Goal: Task Accomplishment & Management: Manage account settings

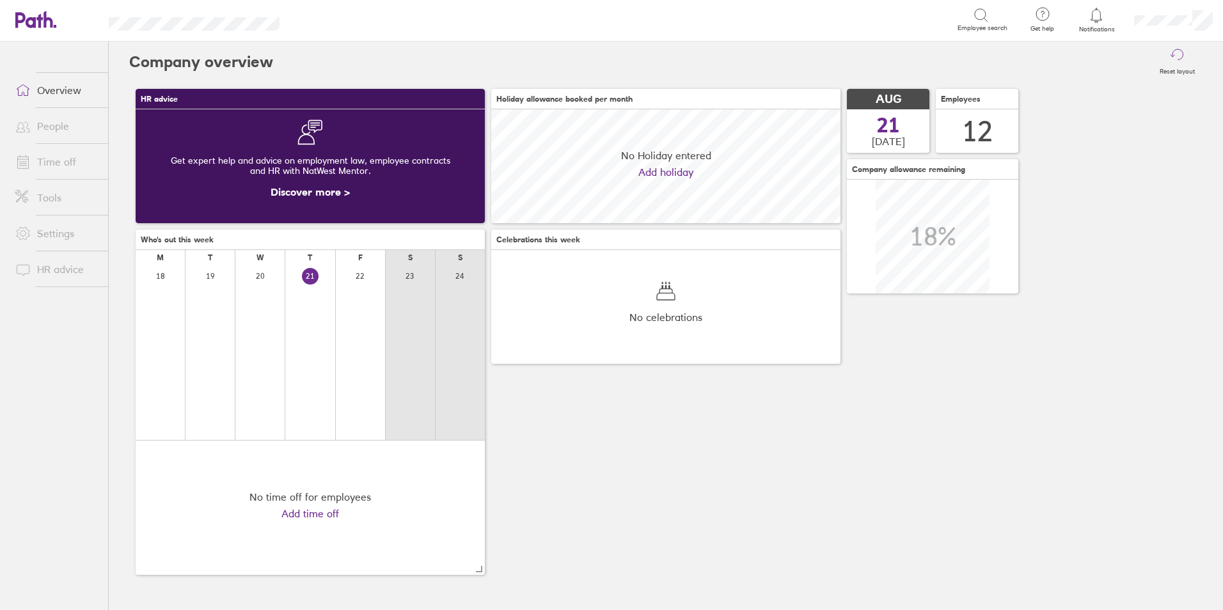
scroll to position [114, 349]
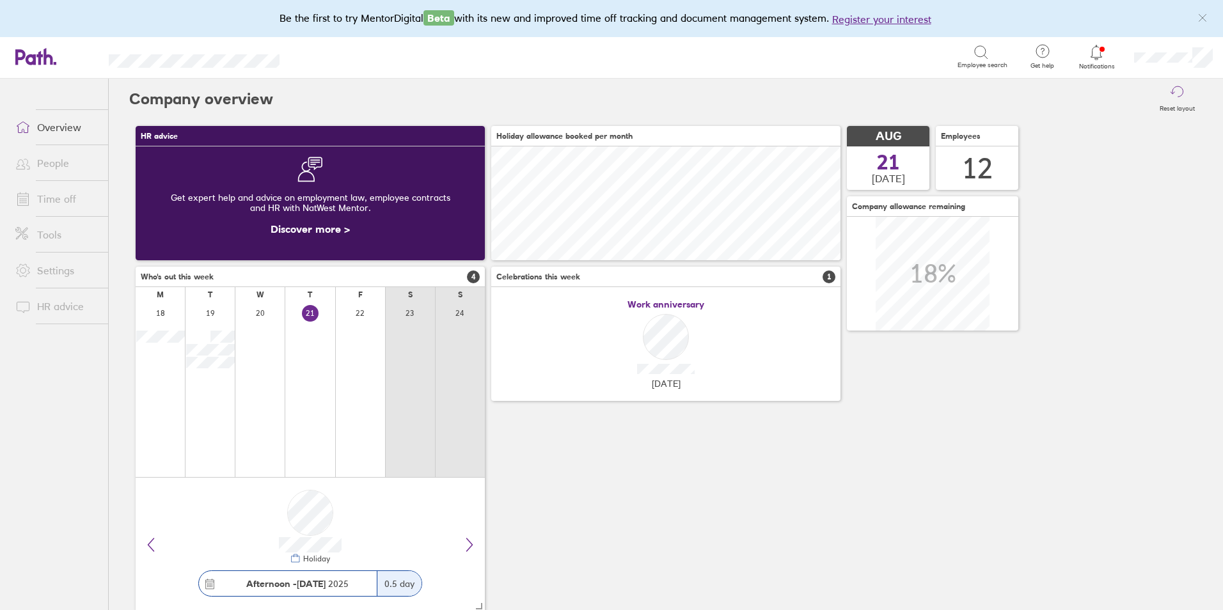
click at [1097, 53] on icon at bounding box center [1095, 52] width 15 height 15
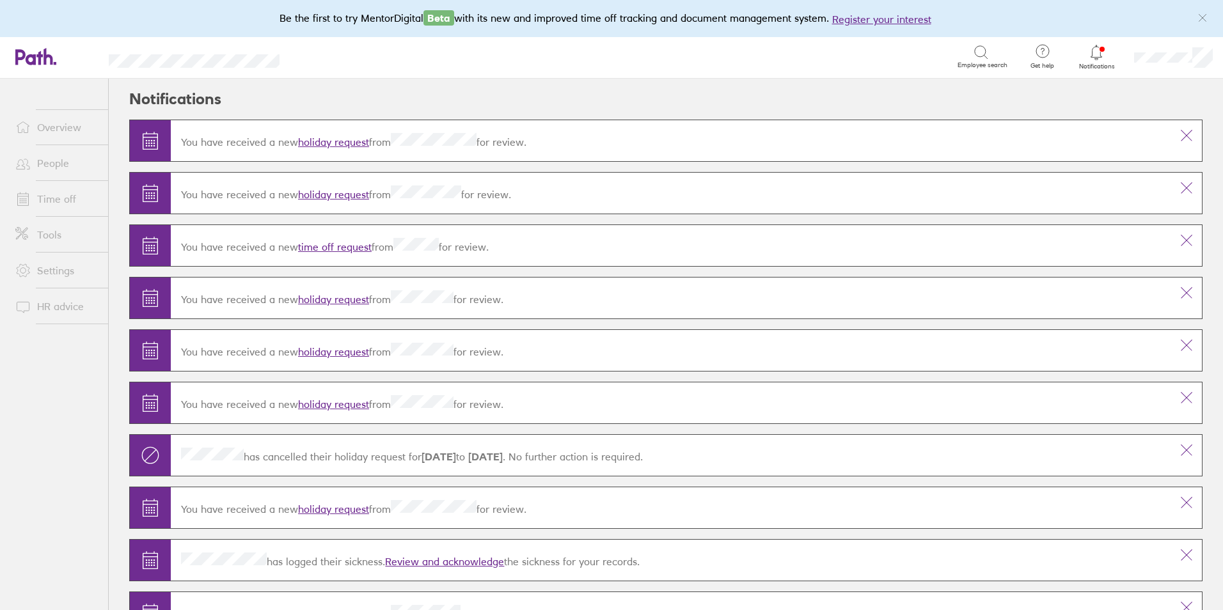
click at [350, 141] on link "holiday request" at bounding box center [333, 142] width 71 height 13
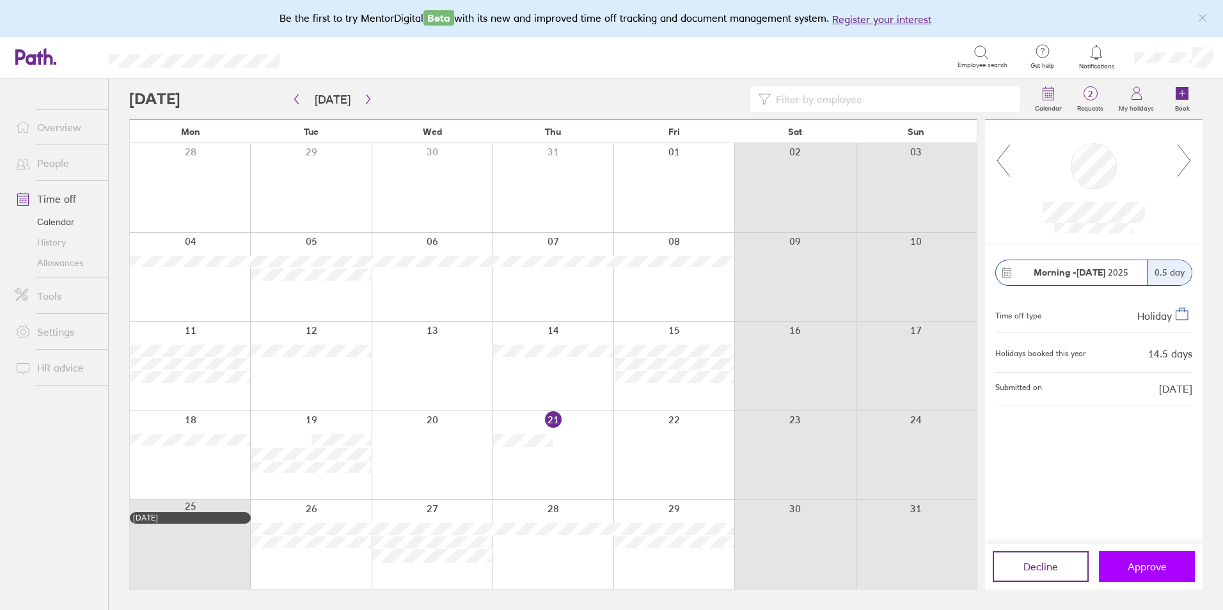
click at [1144, 572] on span "Approve" at bounding box center [1146, 567] width 39 height 12
